Goal: Information Seeking & Learning: Learn about a topic

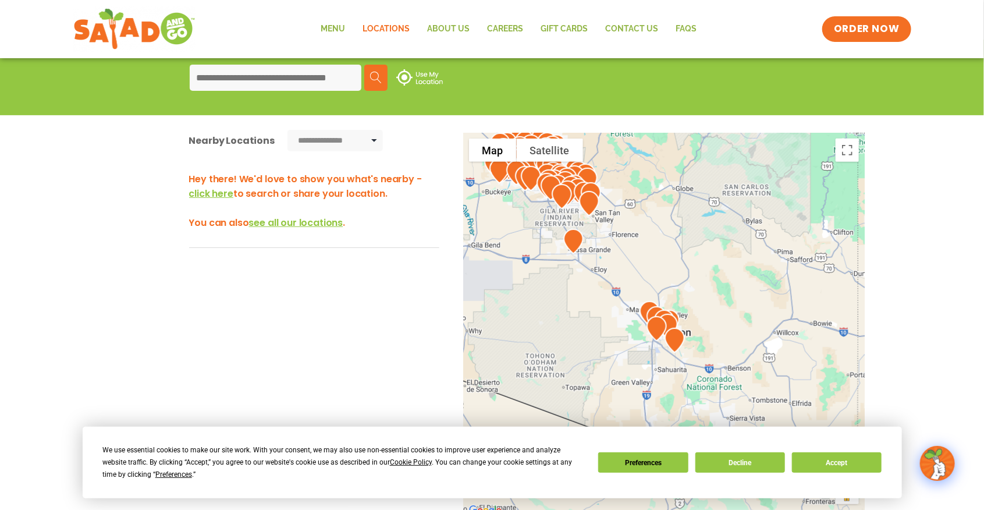
scroll to position [155, 0]
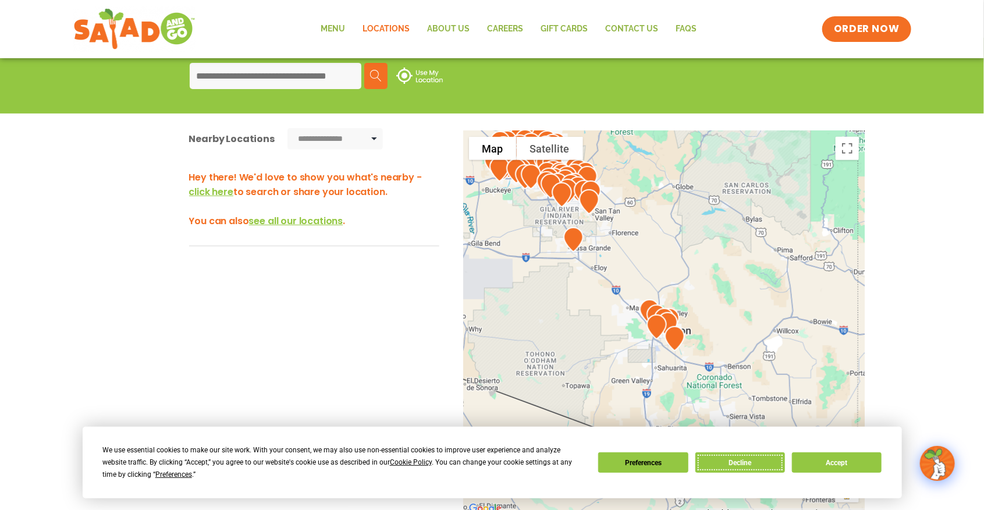
click at [756, 472] on button "Decline" at bounding box center [740, 462] width 90 height 20
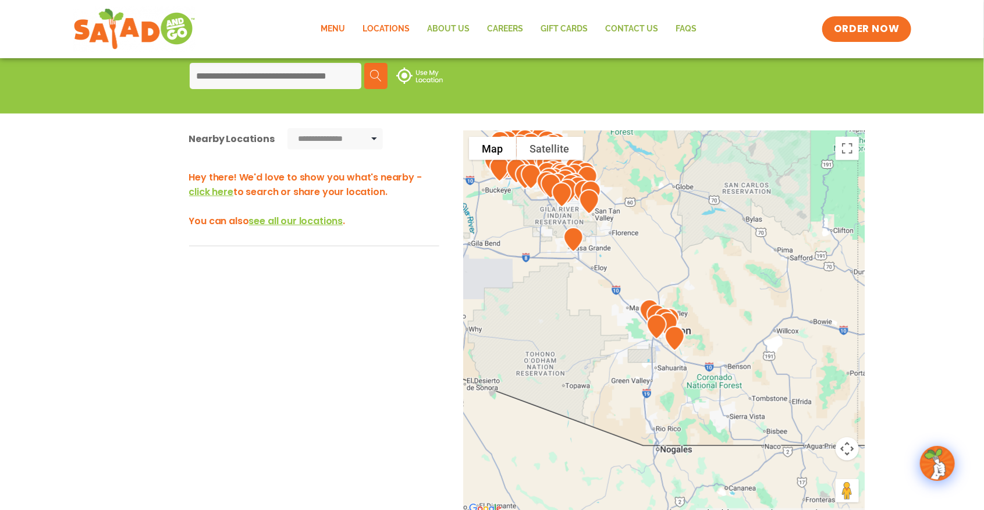
click at [339, 29] on link "Menu" at bounding box center [333, 29] width 42 height 27
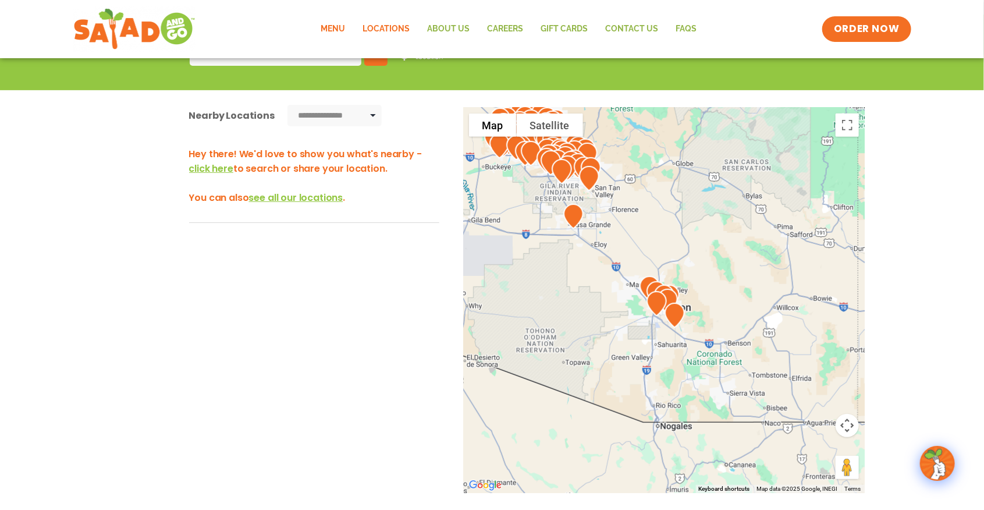
scroll to position [192, 0]
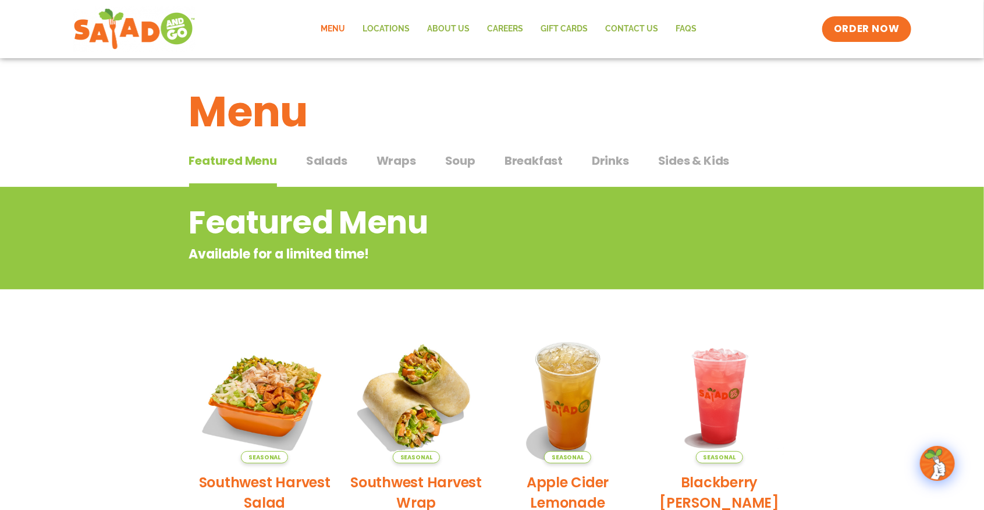
click at [324, 163] on span "Salads" at bounding box center [326, 160] width 41 height 17
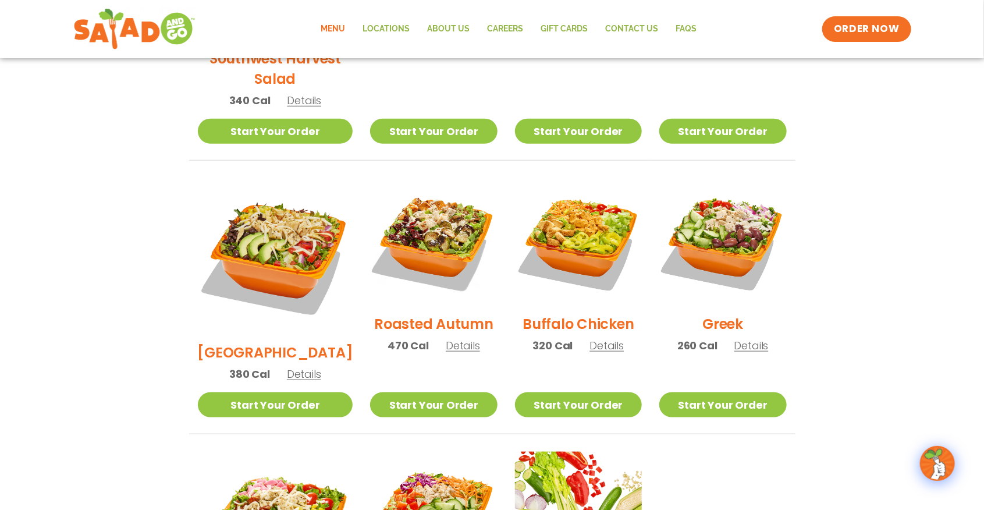
scroll to position [501, 0]
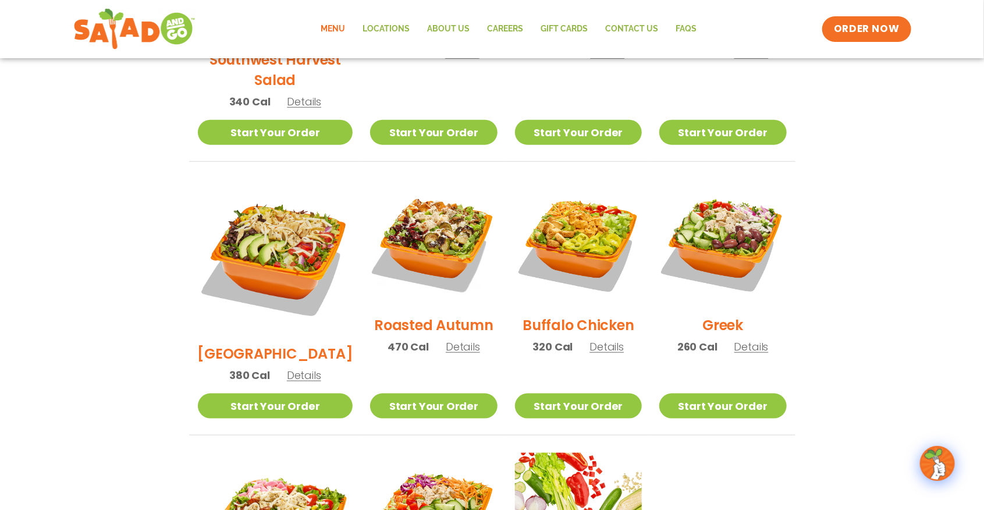
click at [450, 339] on span "Details" at bounding box center [463, 346] width 34 height 15
